Goal: Task Accomplishment & Management: Use online tool/utility

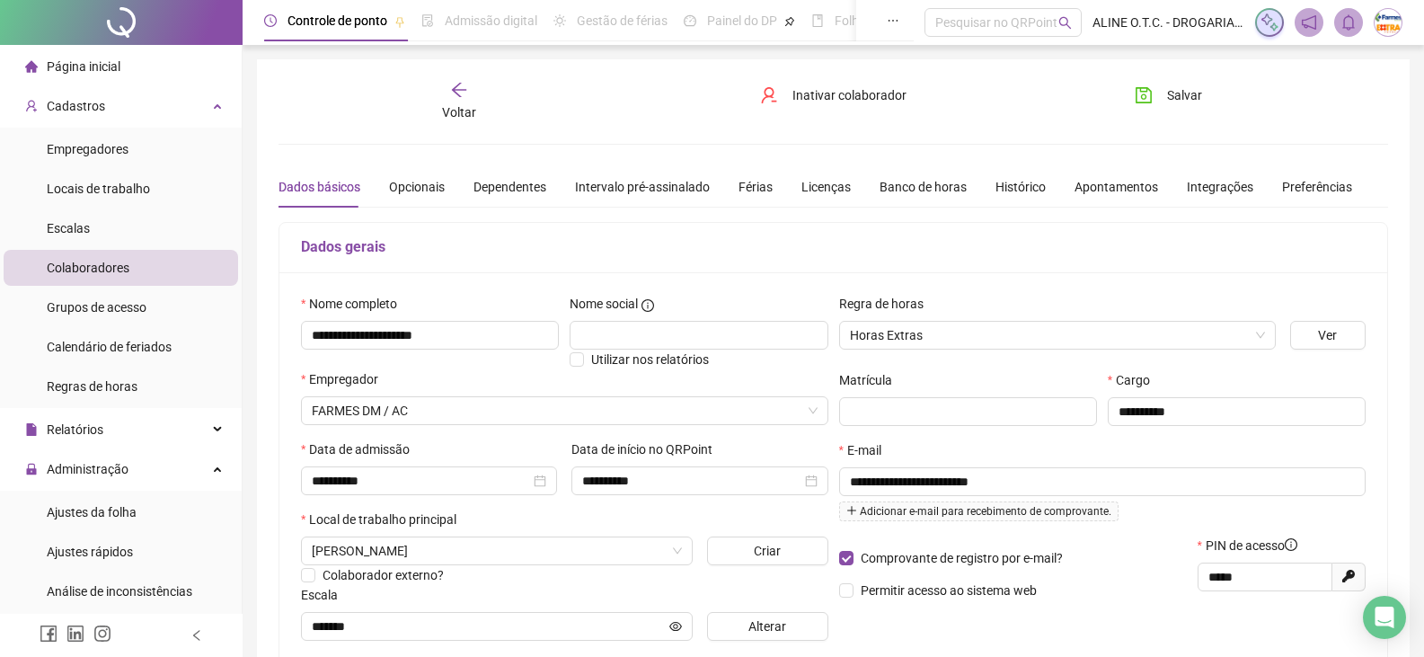
click at [90, 60] on span "Página inicial" at bounding box center [84, 66] width 74 height 14
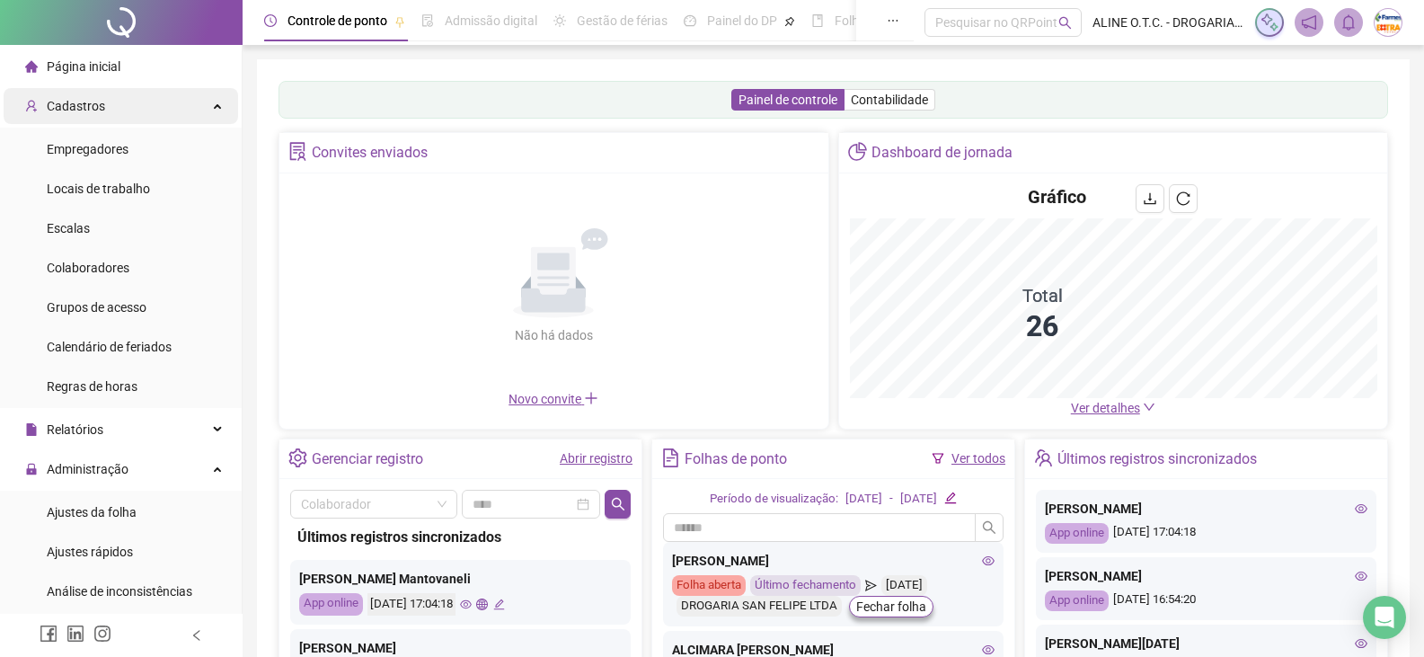
click at [151, 102] on div "Cadastros" at bounding box center [121, 106] width 235 height 36
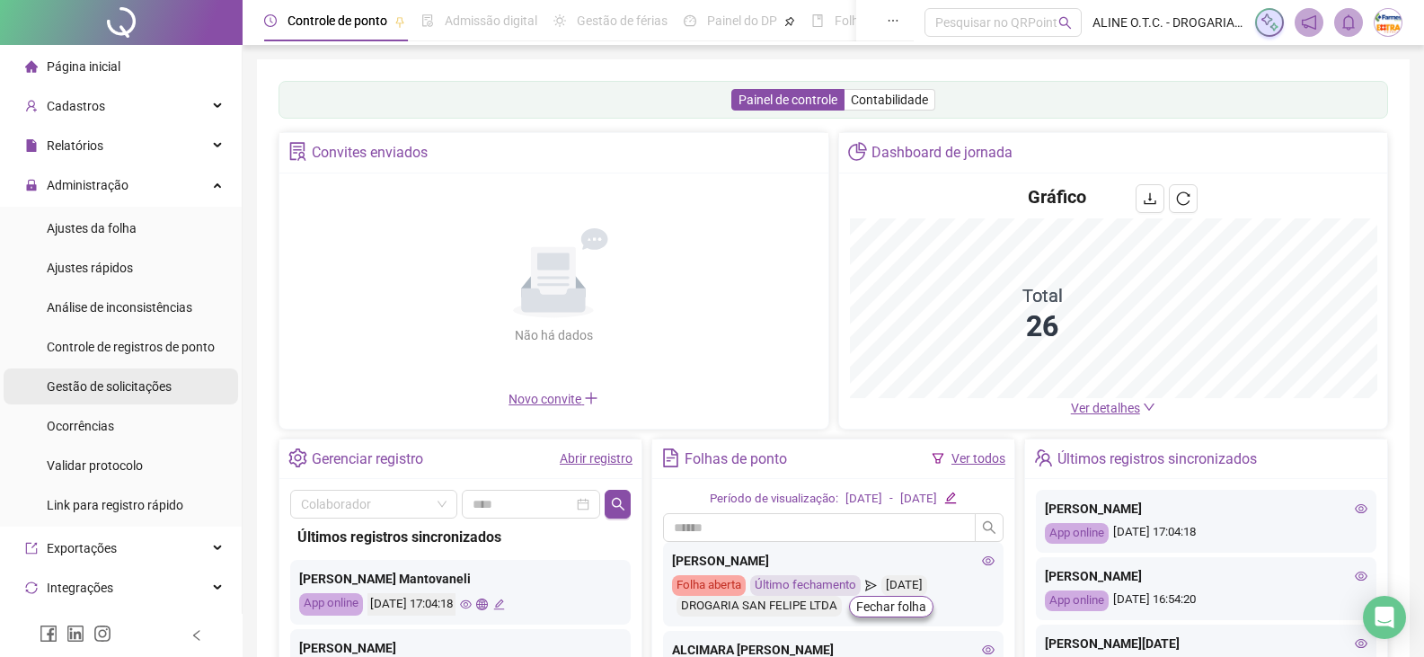
click at [140, 383] on span "Gestão de solicitações" at bounding box center [109, 386] width 125 height 14
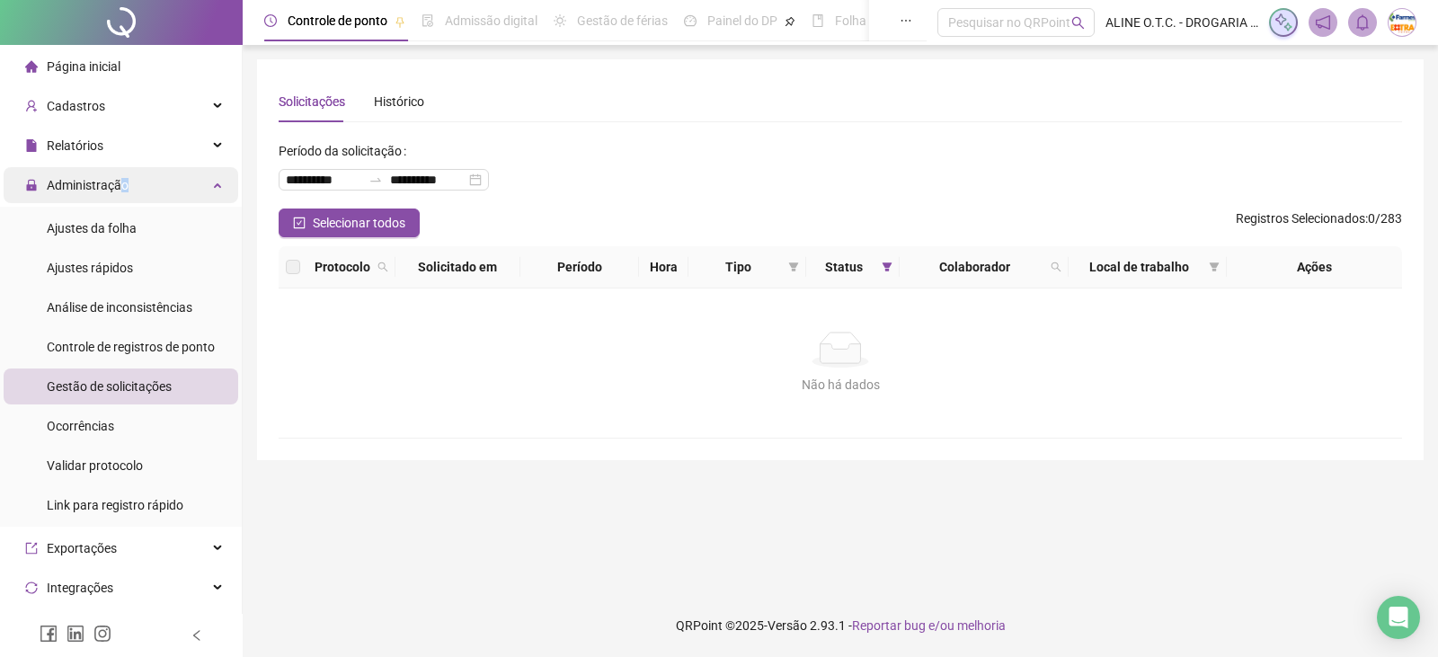
click at [123, 180] on span "Administração" at bounding box center [88, 185] width 82 height 14
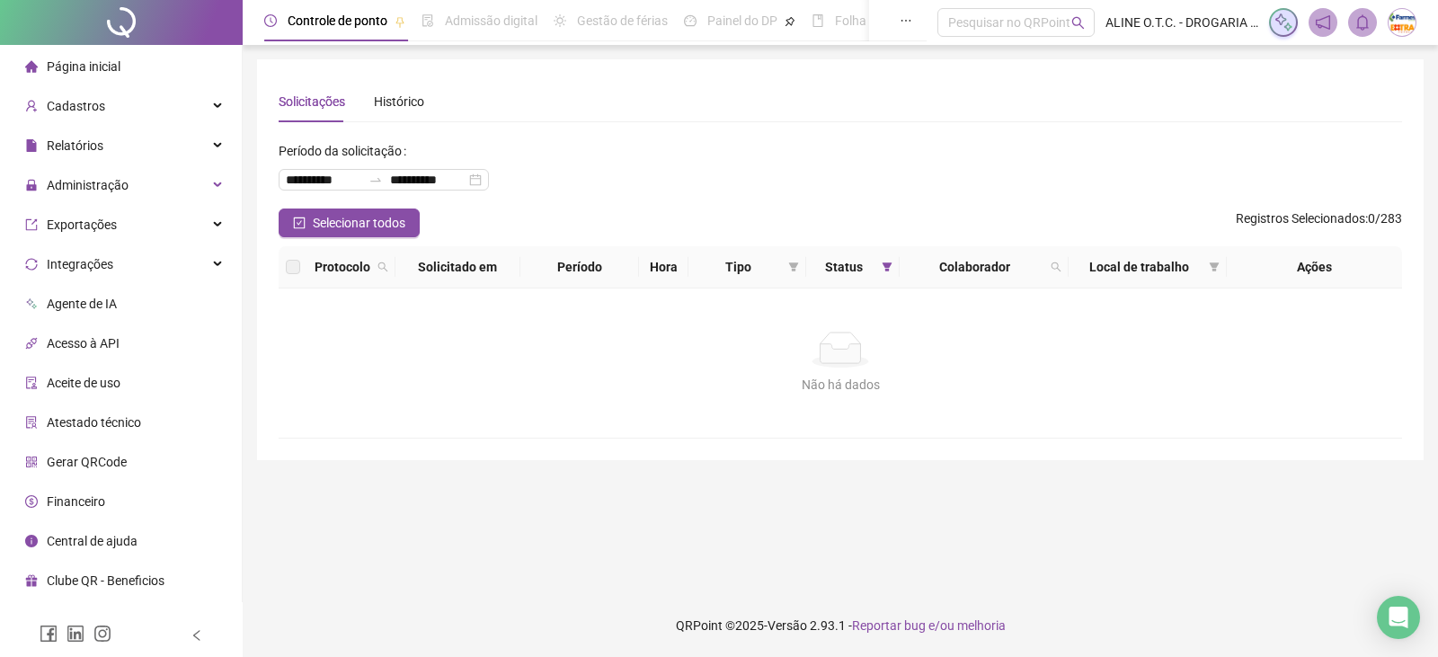
click at [105, 56] on div "Página inicial" at bounding box center [72, 67] width 95 height 36
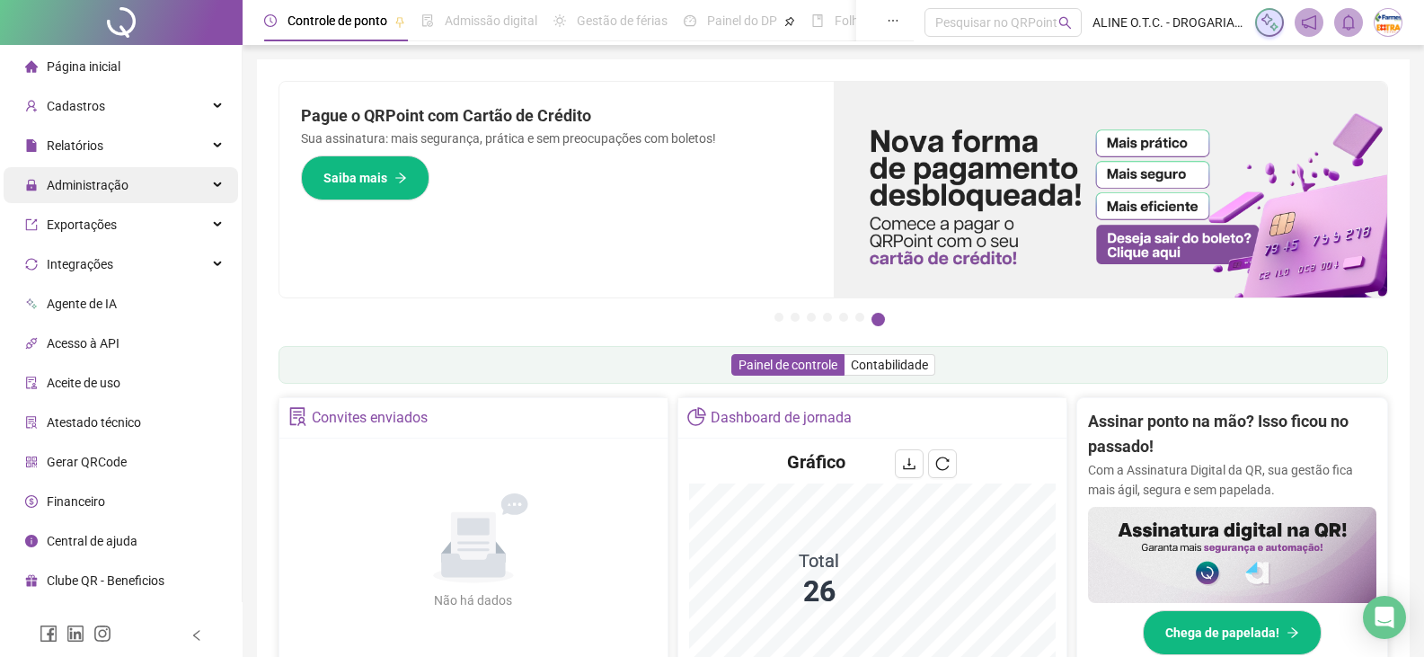
click at [149, 173] on div "Administração" at bounding box center [121, 185] width 235 height 36
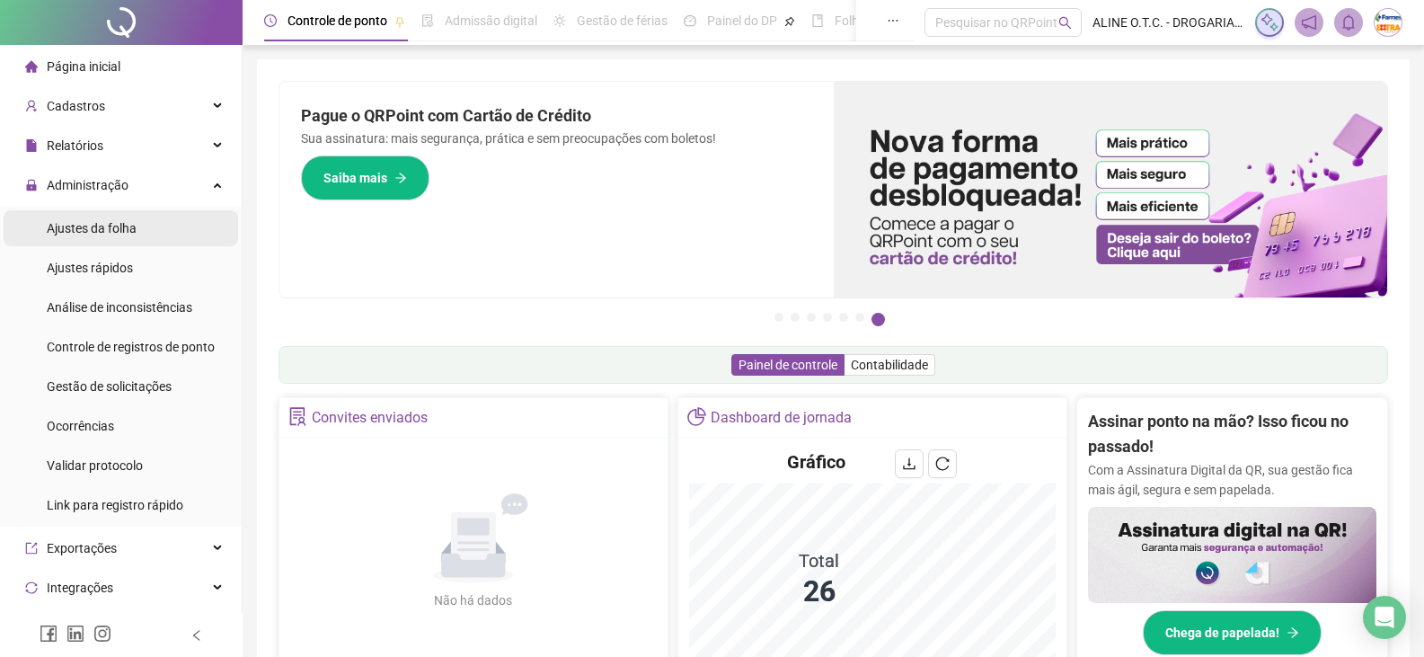
click at [141, 228] on li "Ajustes da folha" at bounding box center [121, 228] width 235 height 36
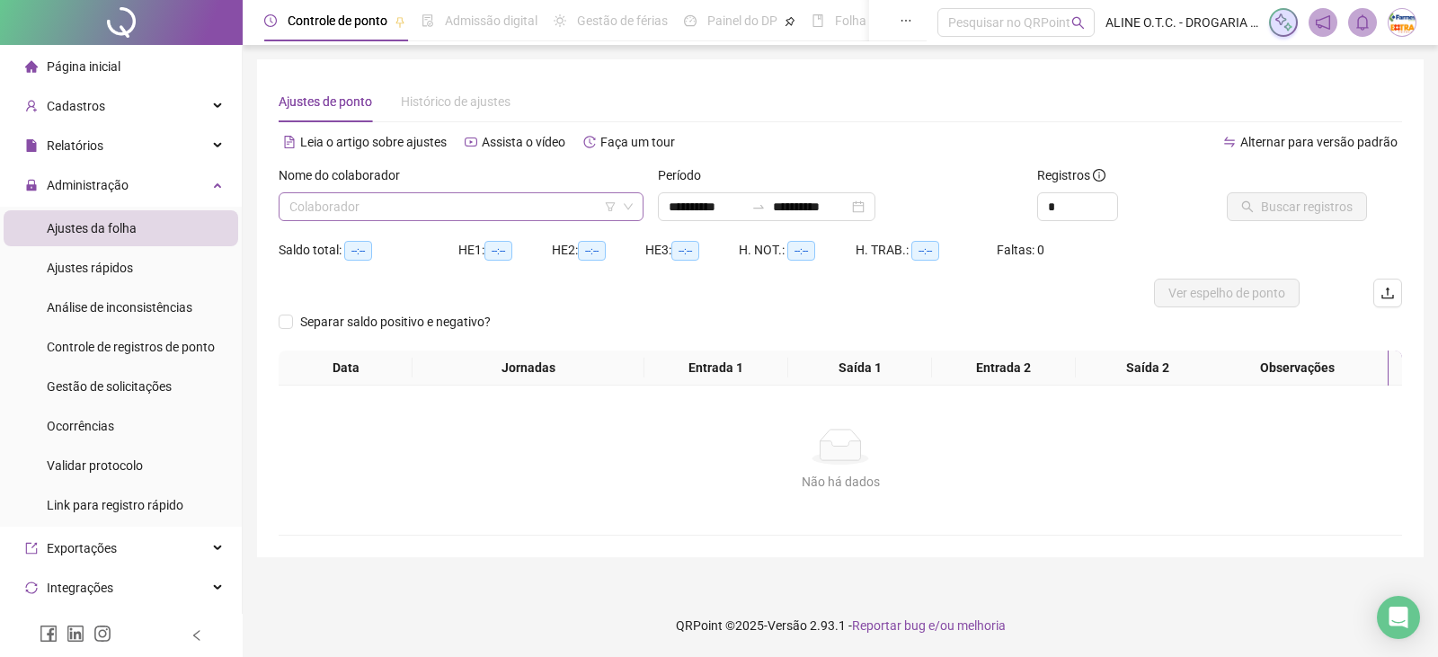
click at [330, 212] on input "search" at bounding box center [452, 206] width 327 height 27
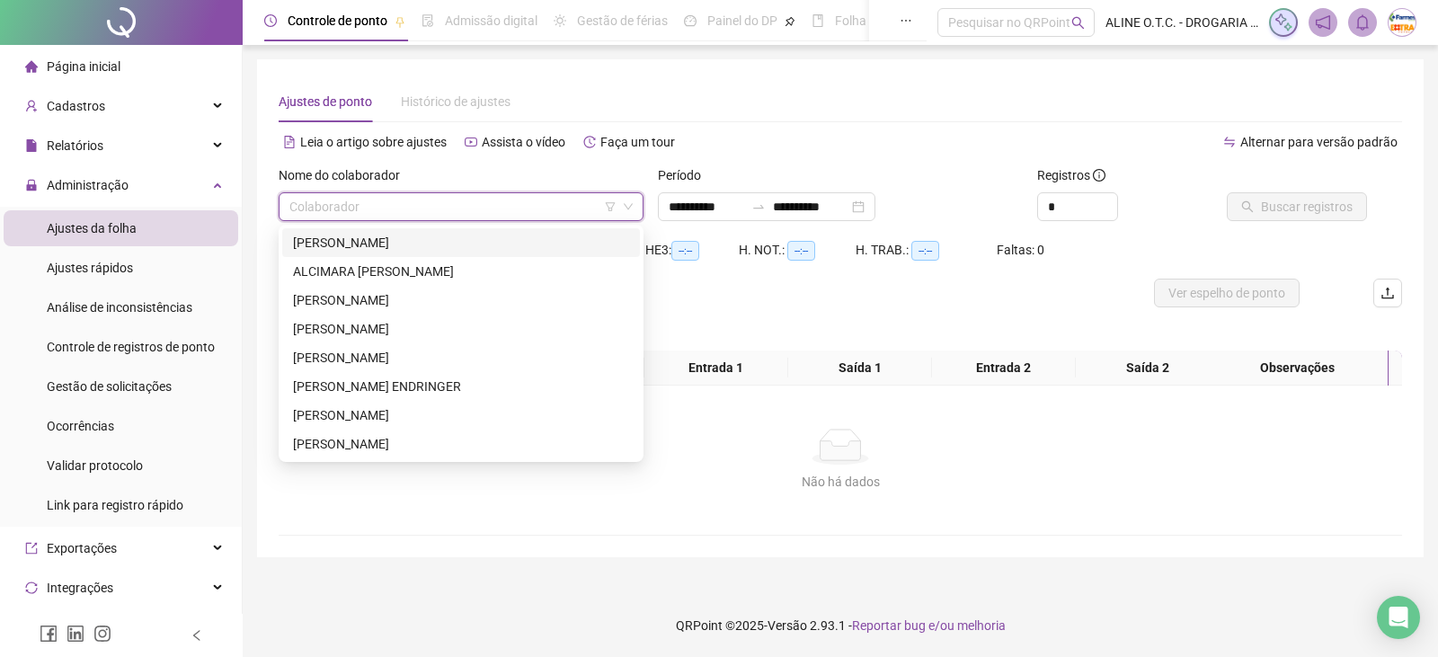
type input "*"
click at [336, 302] on div "[PERSON_NAME]" at bounding box center [461, 300] width 336 height 20
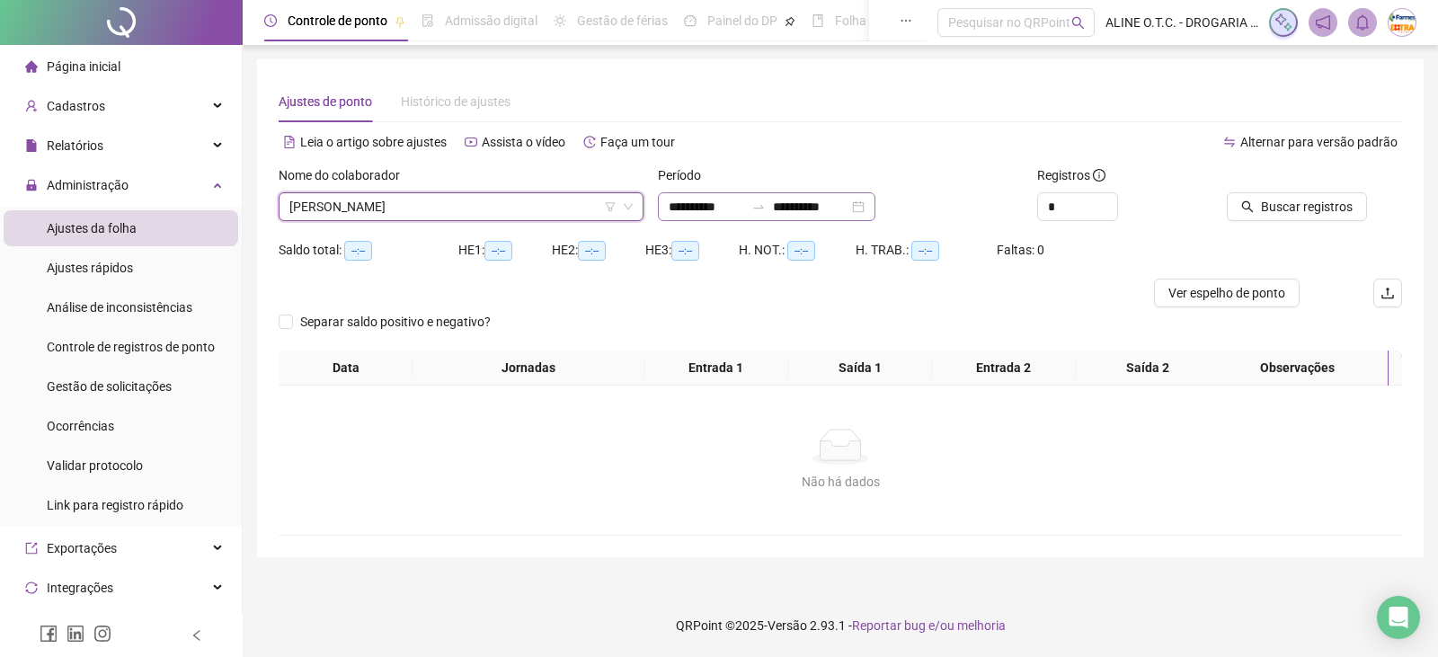
click at [713, 195] on div "**********" at bounding box center [766, 206] width 217 height 29
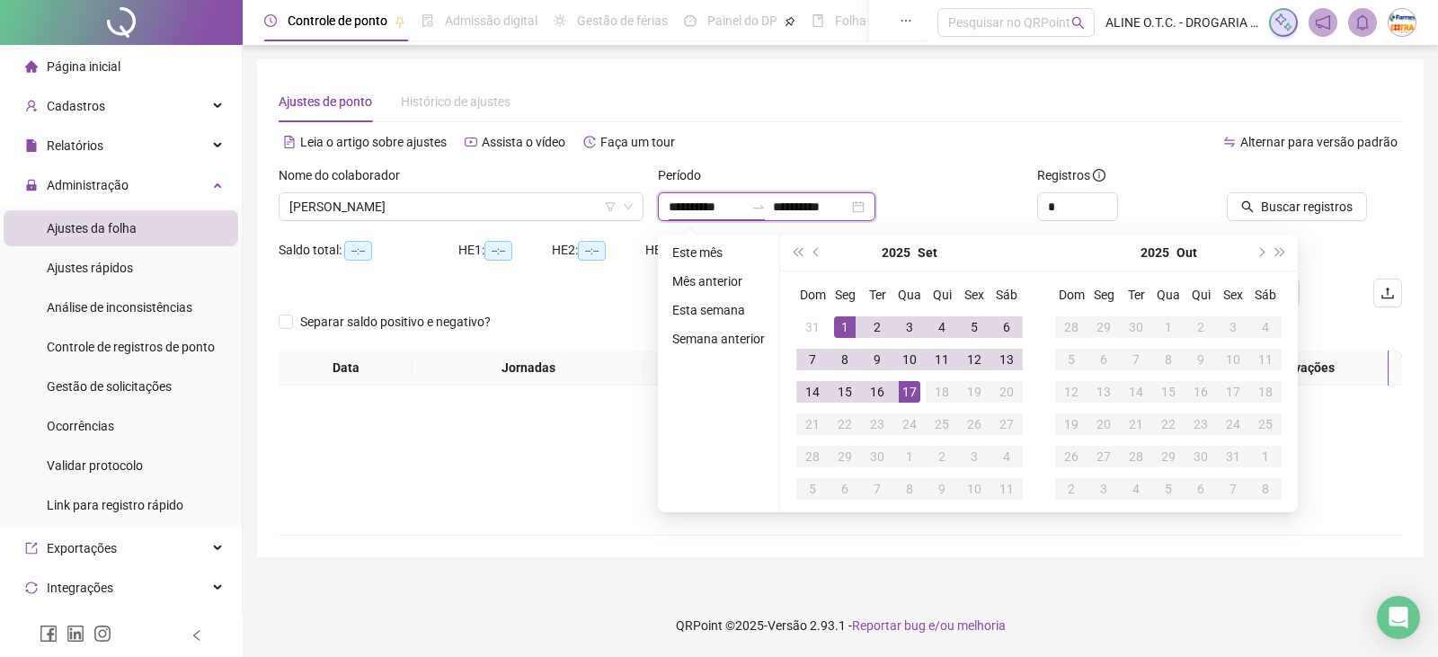
type input "**********"
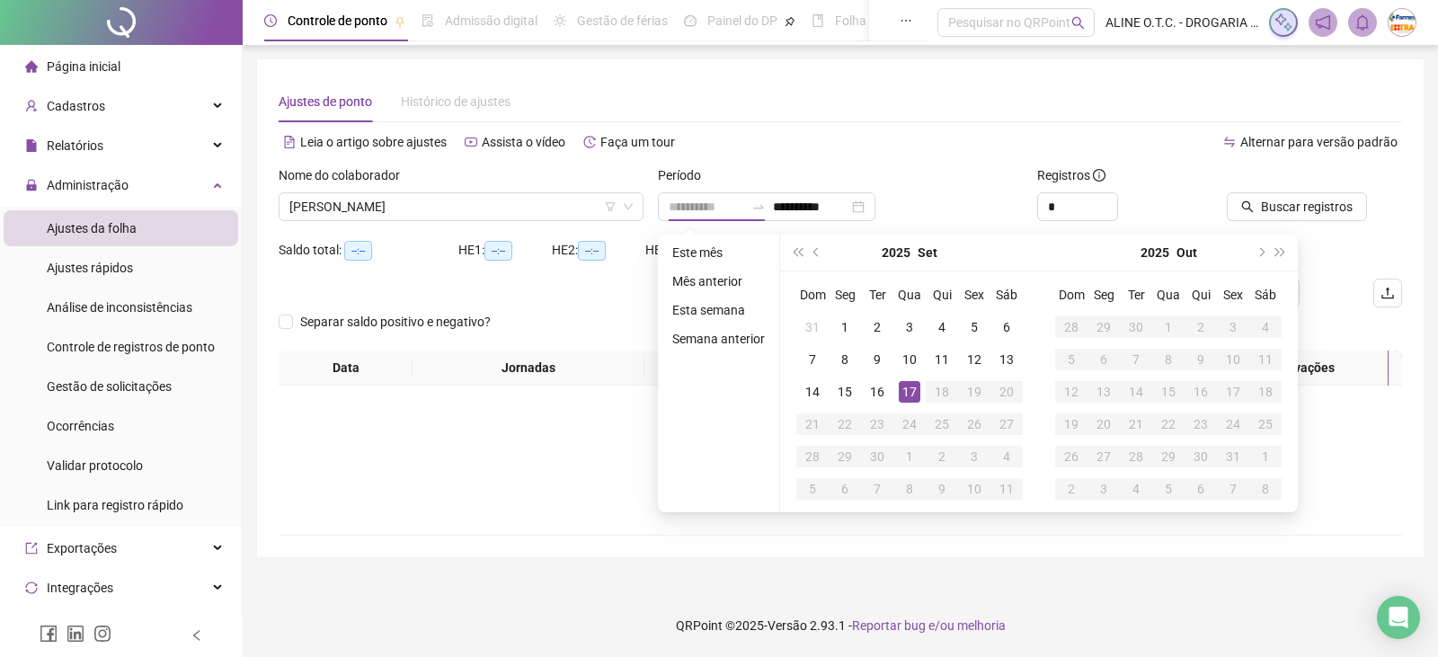
click at [912, 391] on div "17" at bounding box center [910, 392] width 22 height 22
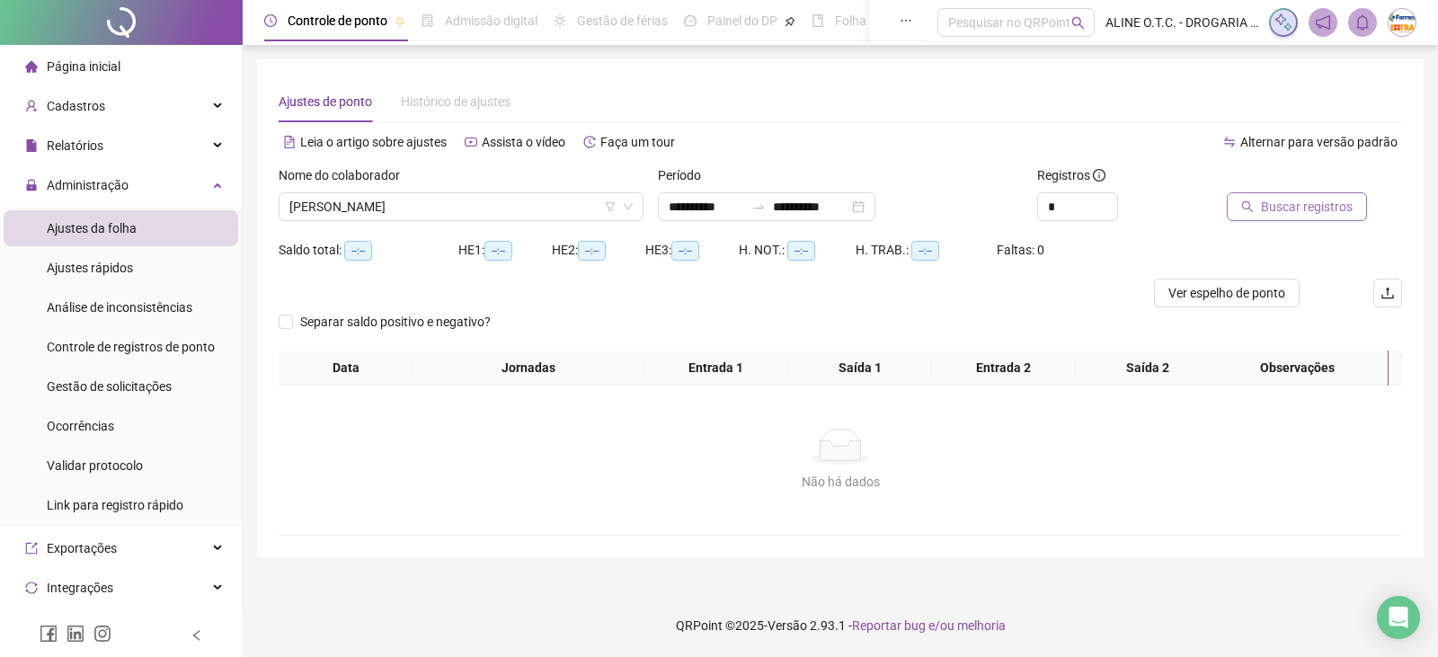
click at [1319, 208] on span "Buscar registros" at bounding box center [1307, 207] width 92 height 20
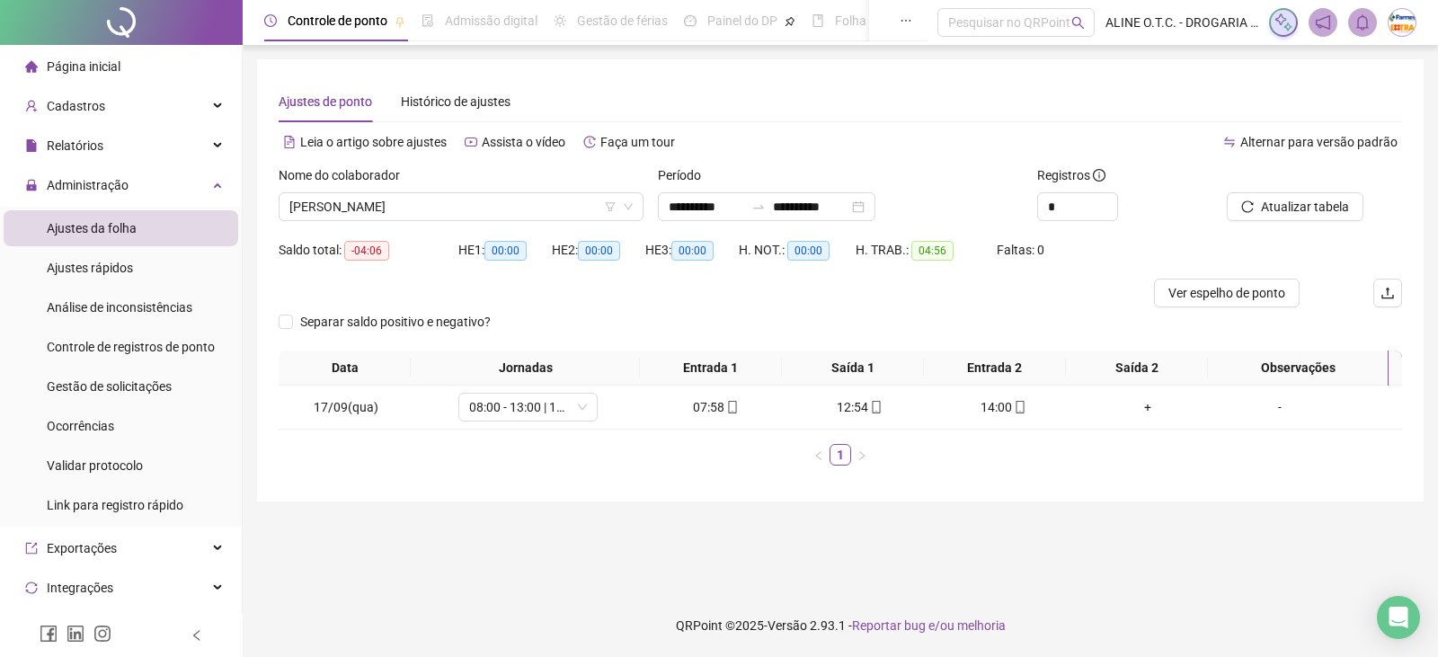
click at [114, 64] on span "Página inicial" at bounding box center [84, 66] width 74 height 14
